Goal: Navigation & Orientation: Understand site structure

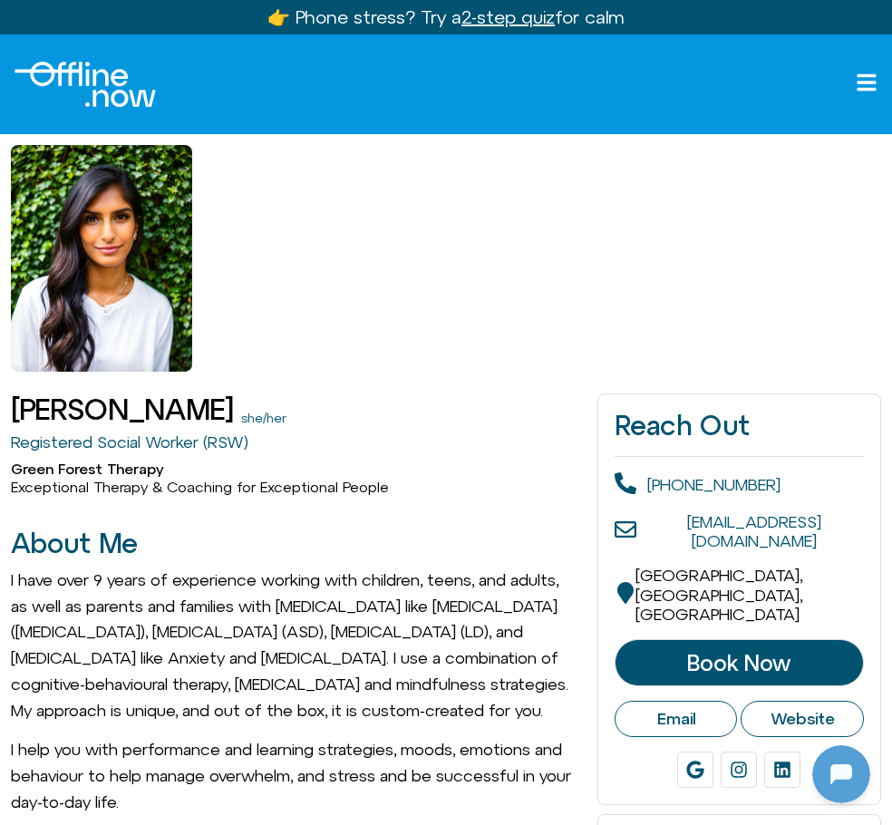
click at [866, 79] on icon "Open menu" at bounding box center [866, 83] width 22 height 22
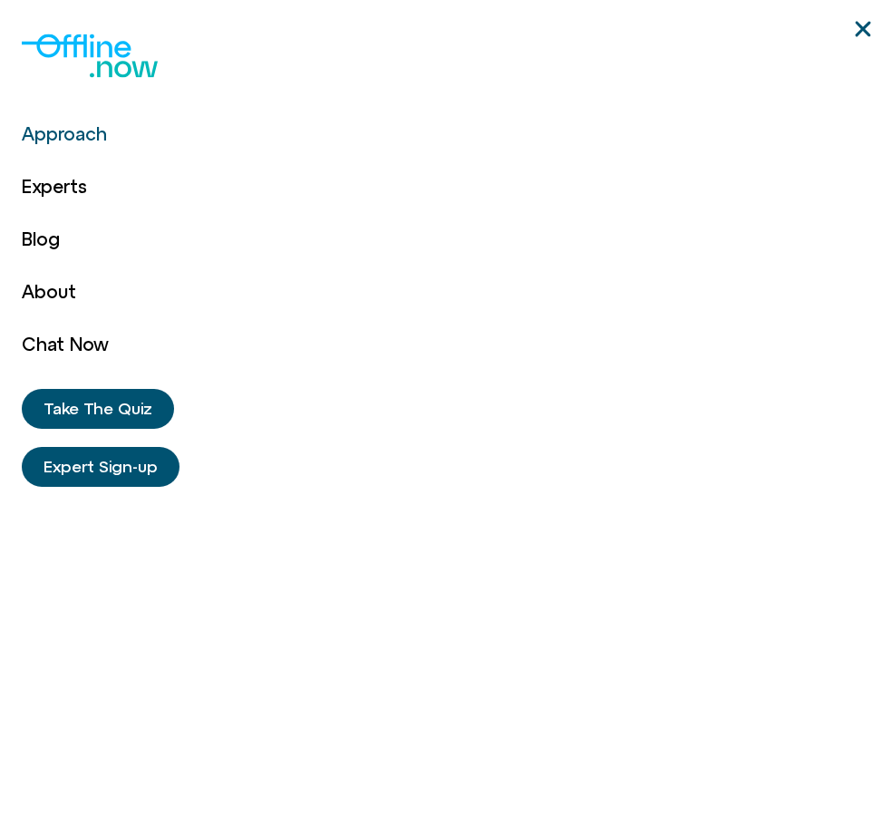
click at [55, 138] on link "Approach" at bounding box center [65, 134] width 87 height 53
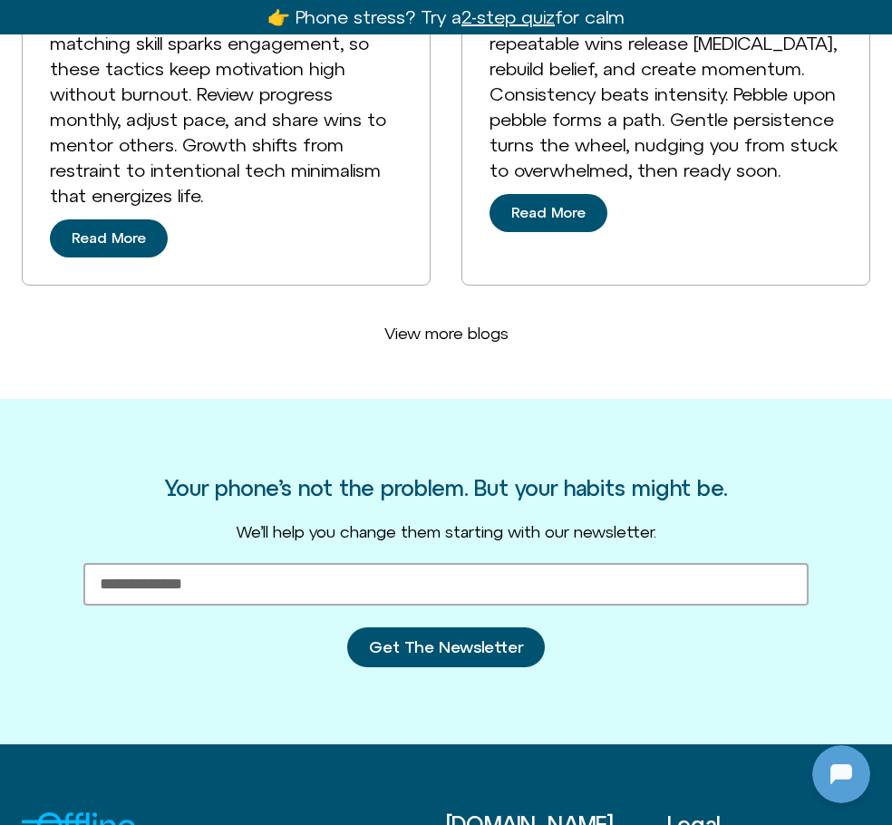
scroll to position [5165, 0]
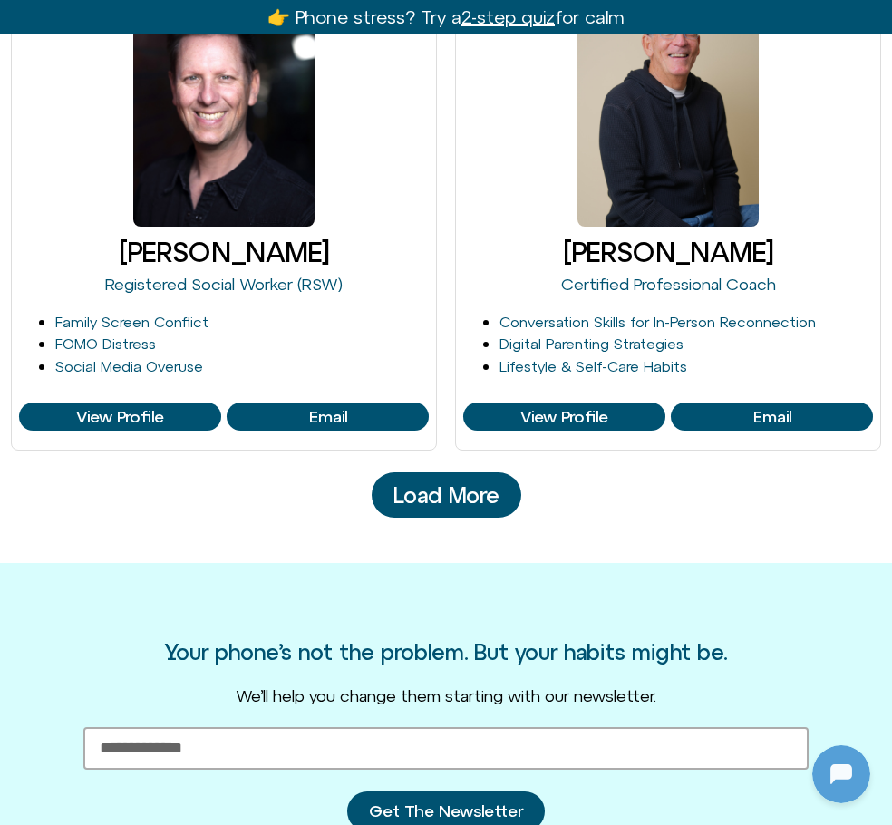
scroll to position [2899, 0]
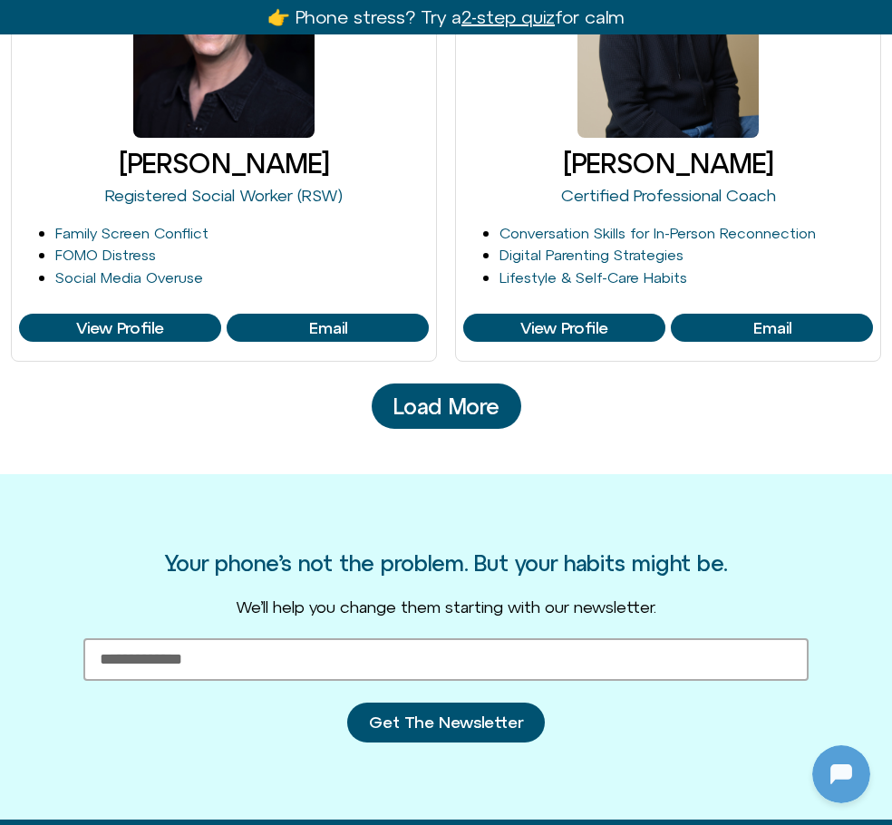
click at [441, 397] on span "Load More" at bounding box center [446, 406] width 106 height 24
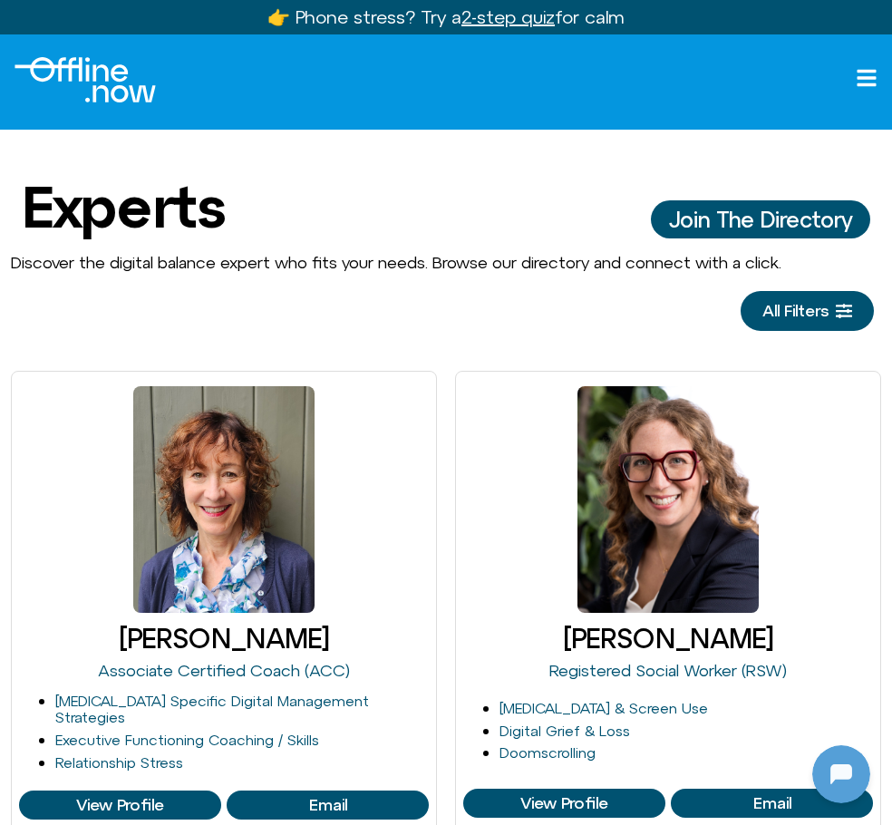
scroll to position [0, 0]
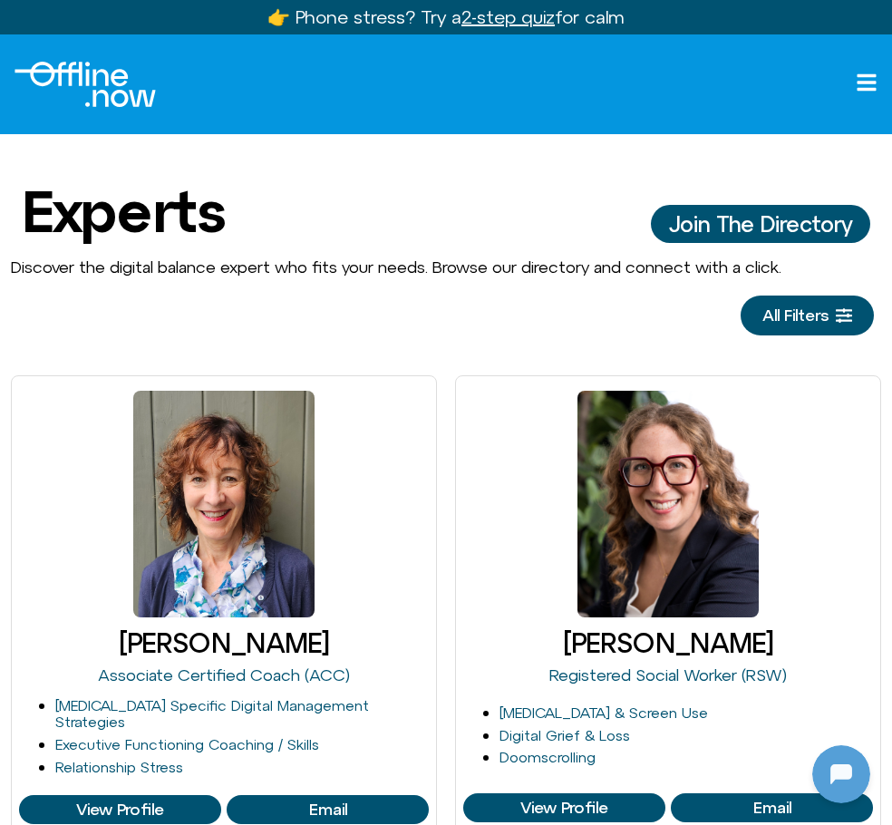
click at [856, 82] on icon "Open menu" at bounding box center [866, 83] width 22 height 22
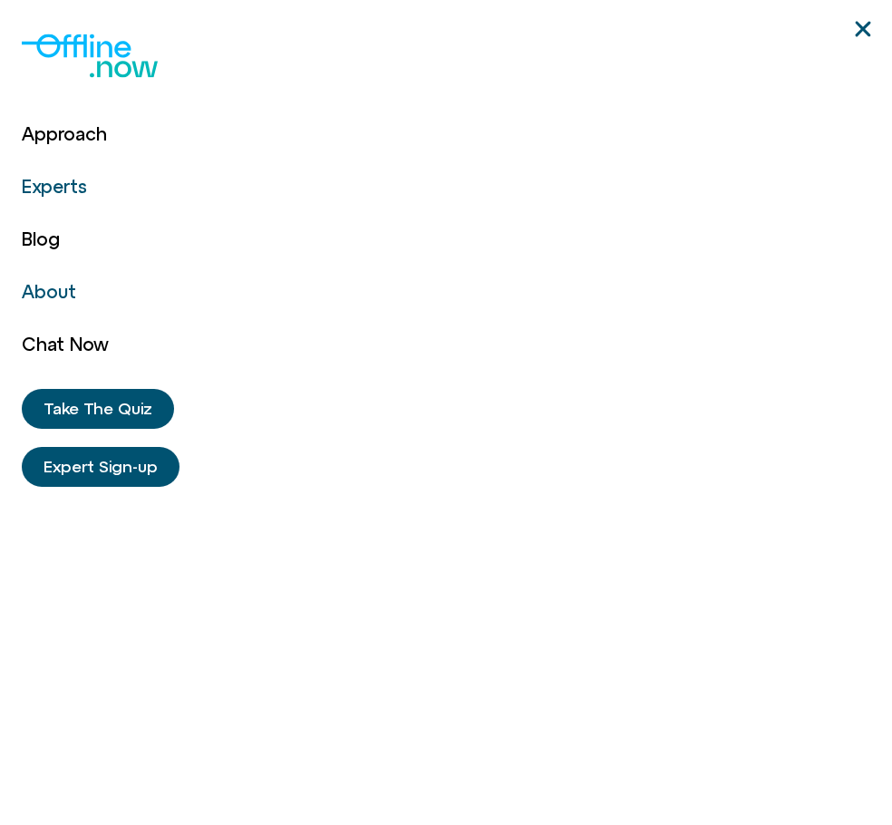
click at [44, 286] on link "About" at bounding box center [65, 291] width 87 height 53
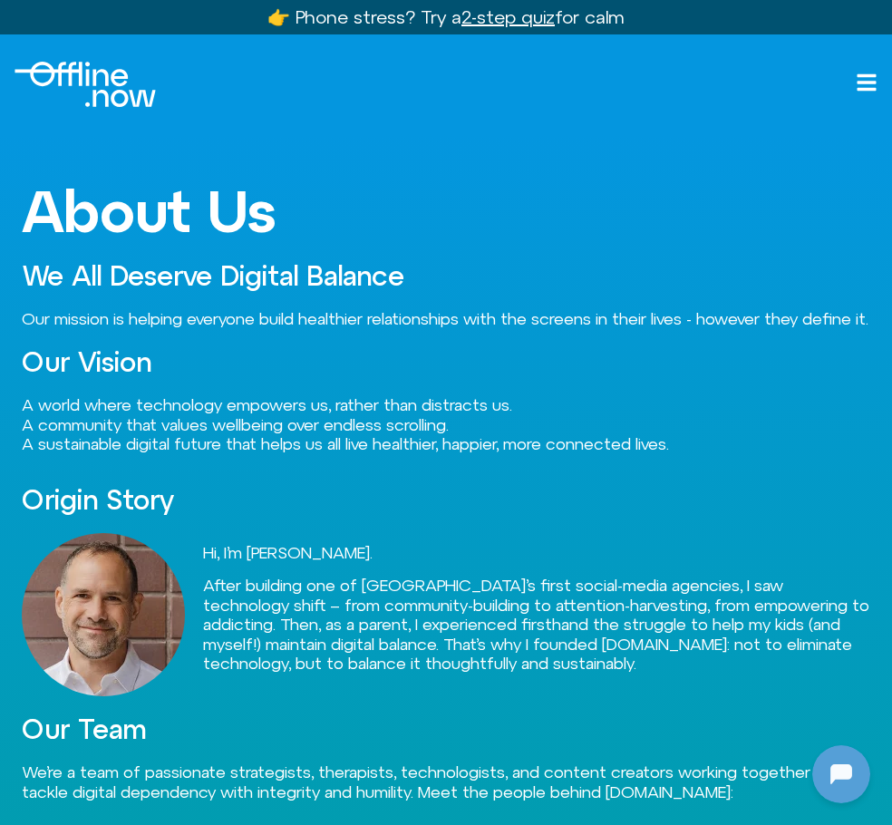
click at [859, 79] on icon "Open menu" at bounding box center [866, 83] width 22 height 22
